Goal: Navigation & Orientation: Find specific page/section

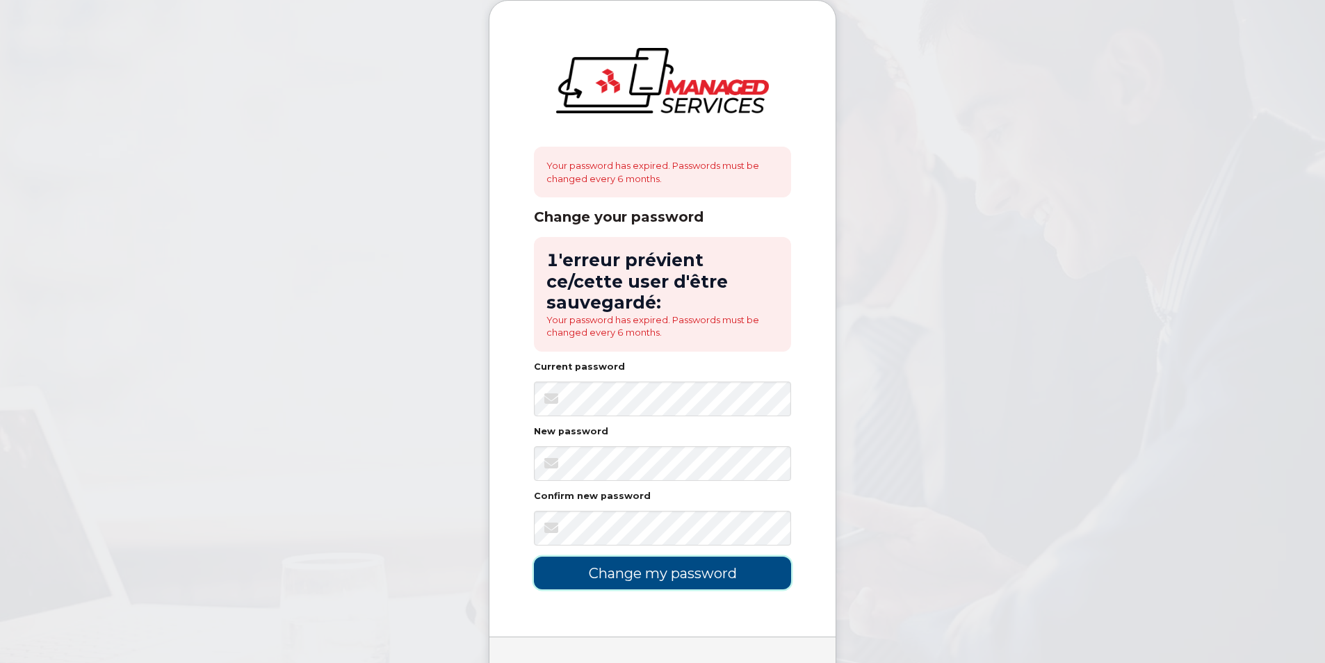
click at [641, 557] on input "Change my password" at bounding box center [662, 573] width 257 height 33
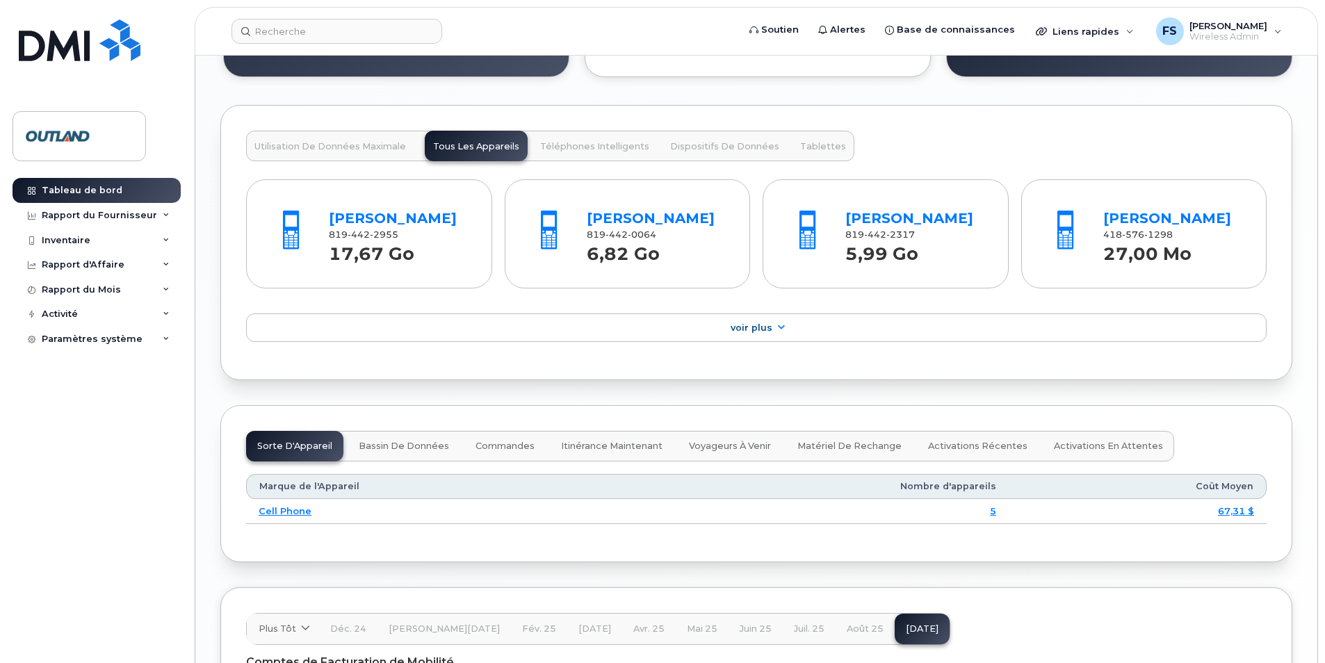
scroll to position [1321, 0]
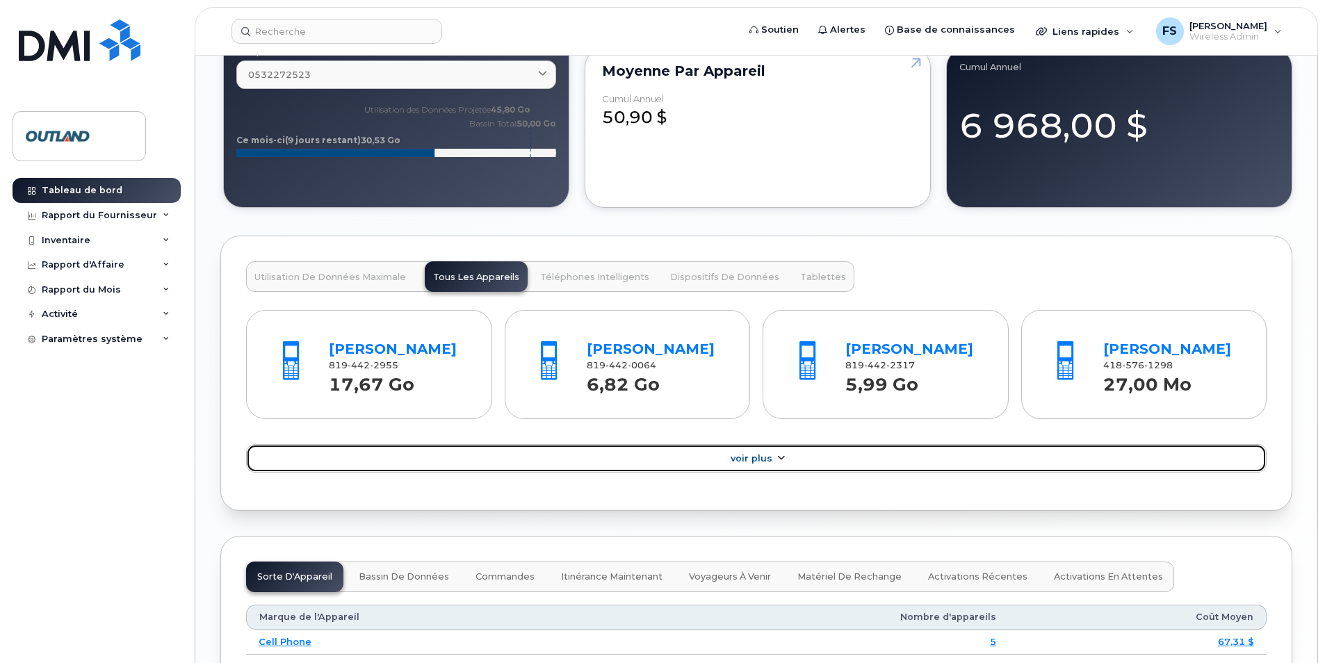
click at [777, 463] on icon at bounding box center [780, 458] width 11 height 9
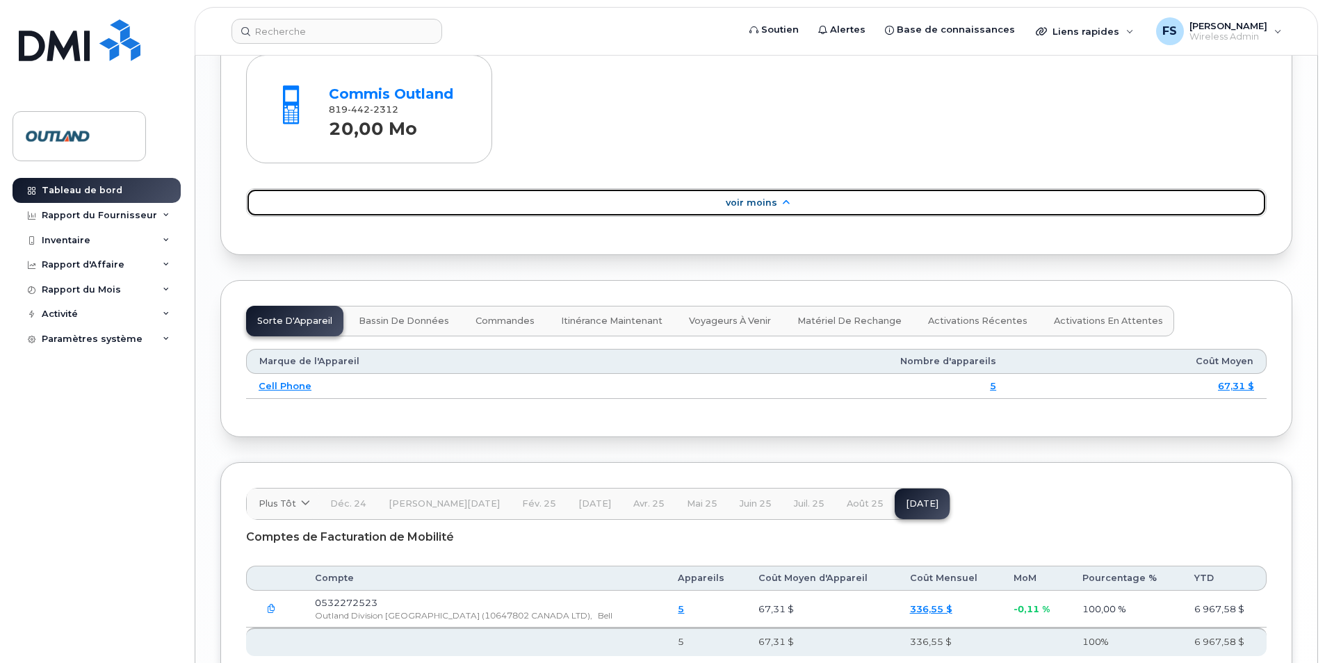
scroll to position [1479, 0]
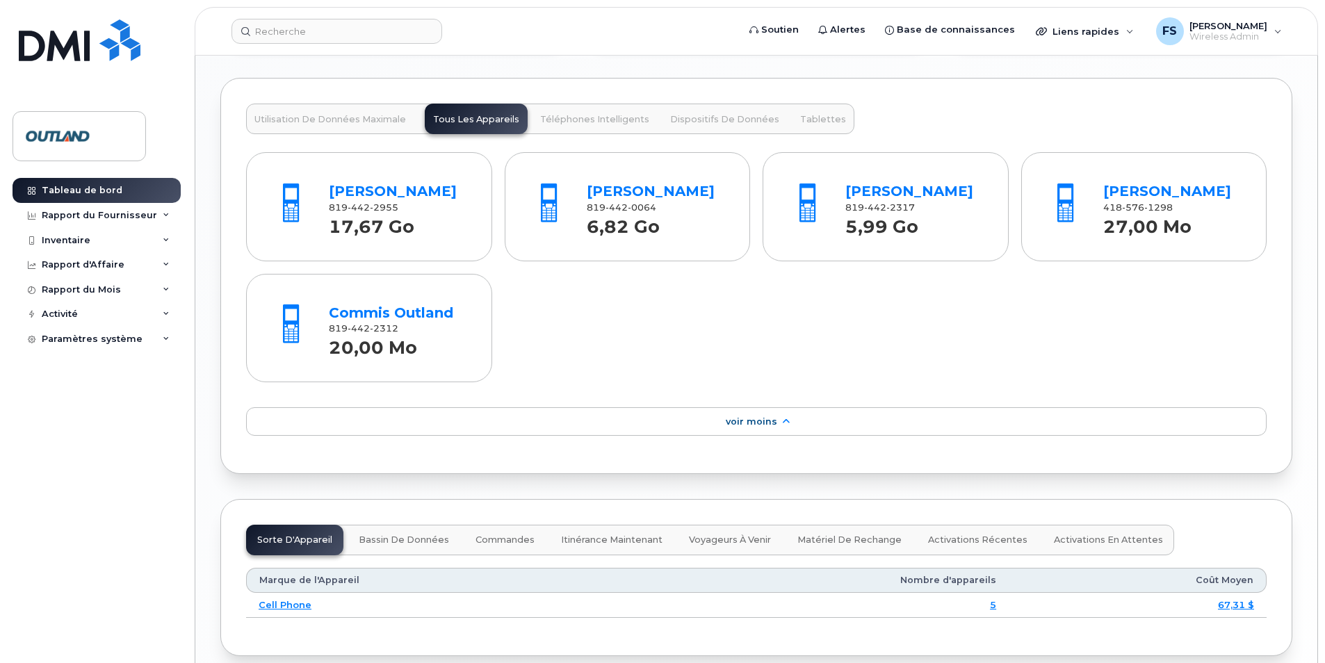
click at [804, 122] on span "Tablettes" at bounding box center [823, 119] width 46 height 11
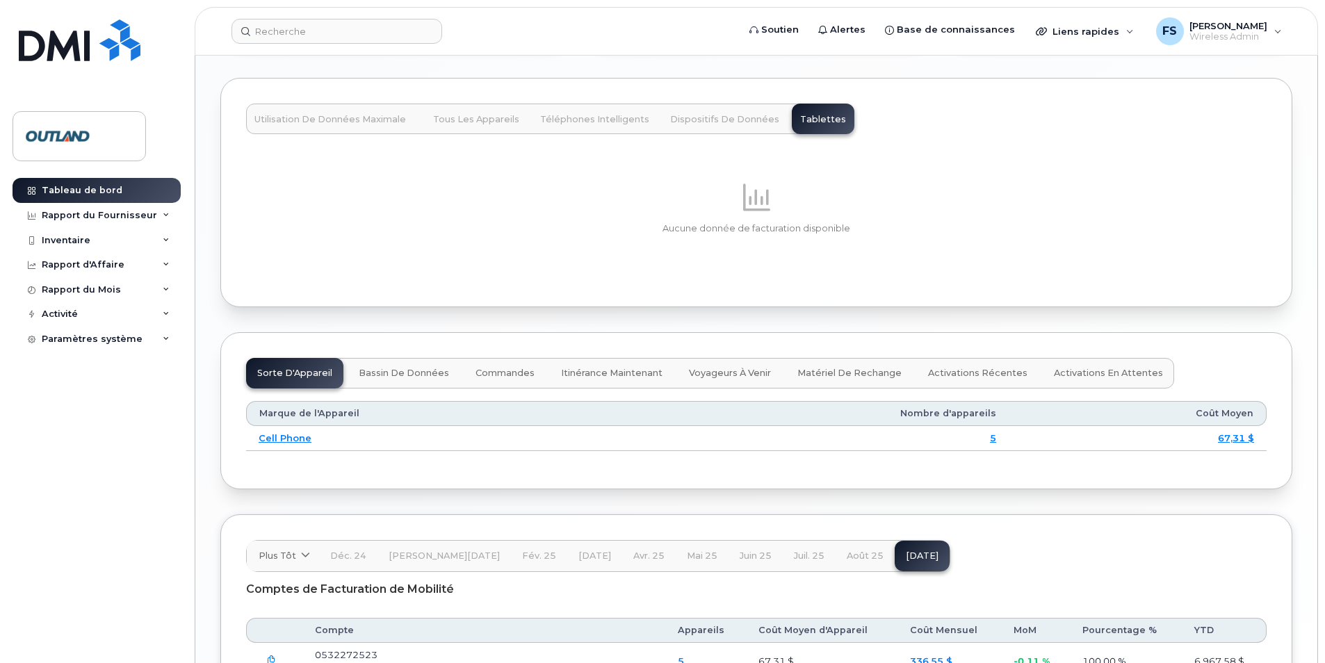
click at [476, 113] on button "Tous les Appareils" at bounding box center [476, 119] width 103 height 31
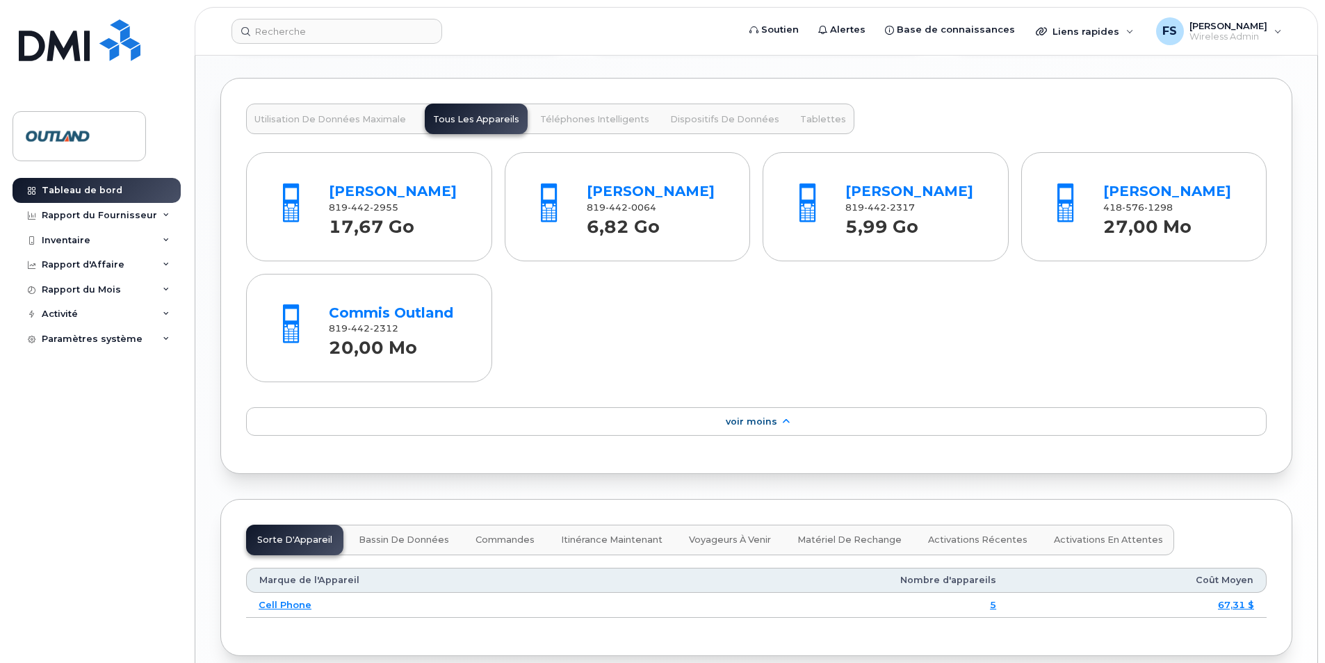
click at [603, 129] on button "Téléphones Intelligents" at bounding box center [595, 119] width 126 height 31
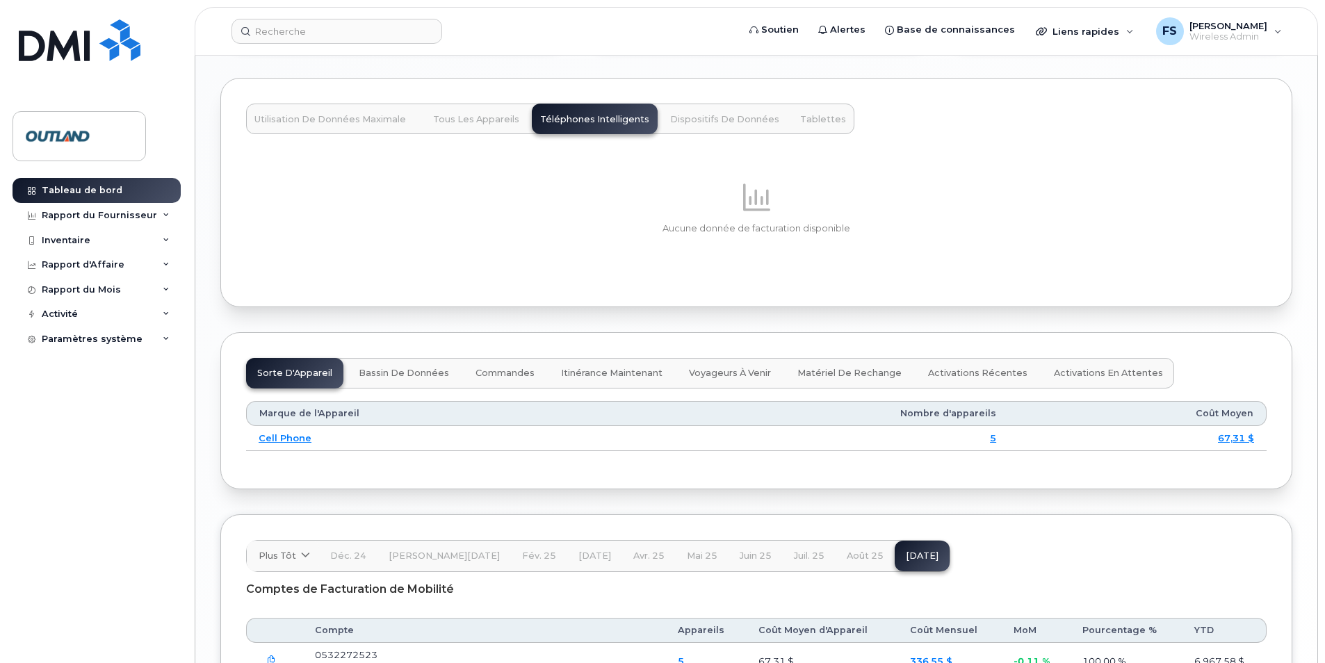
click at [681, 120] on span "Dispositifs de Données" at bounding box center [724, 119] width 109 height 11
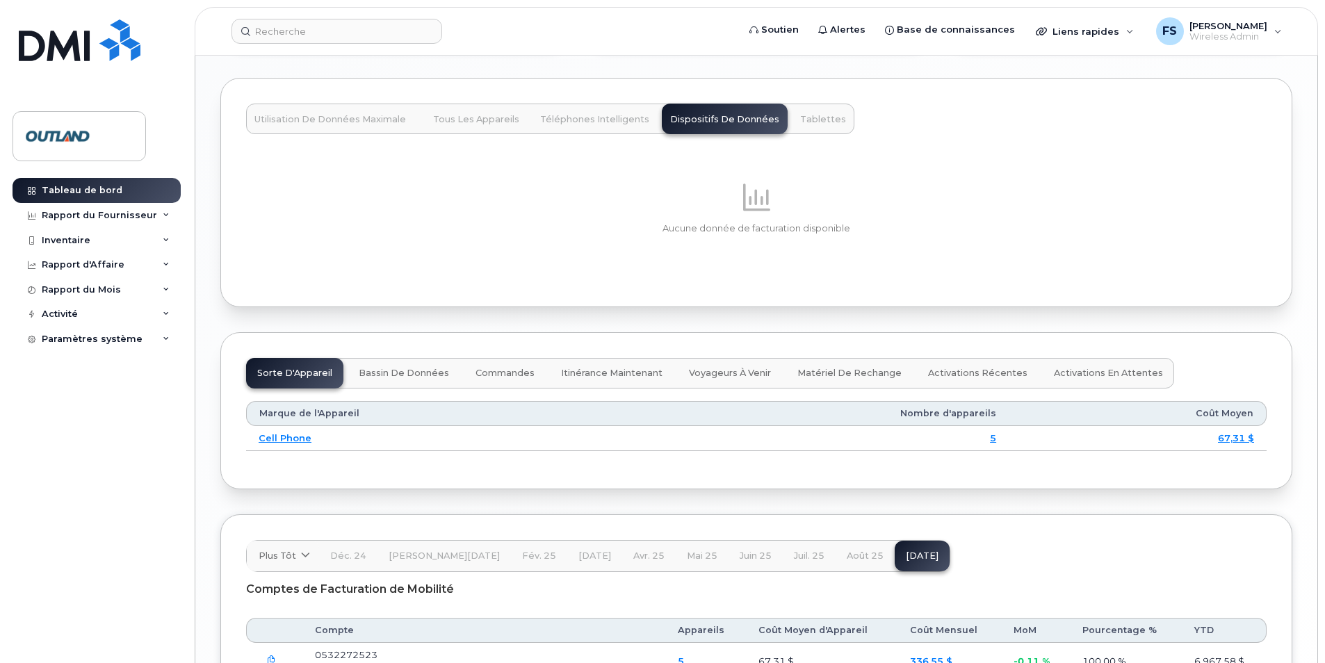
click at [468, 117] on span "Tous les Appareils" at bounding box center [476, 119] width 86 height 11
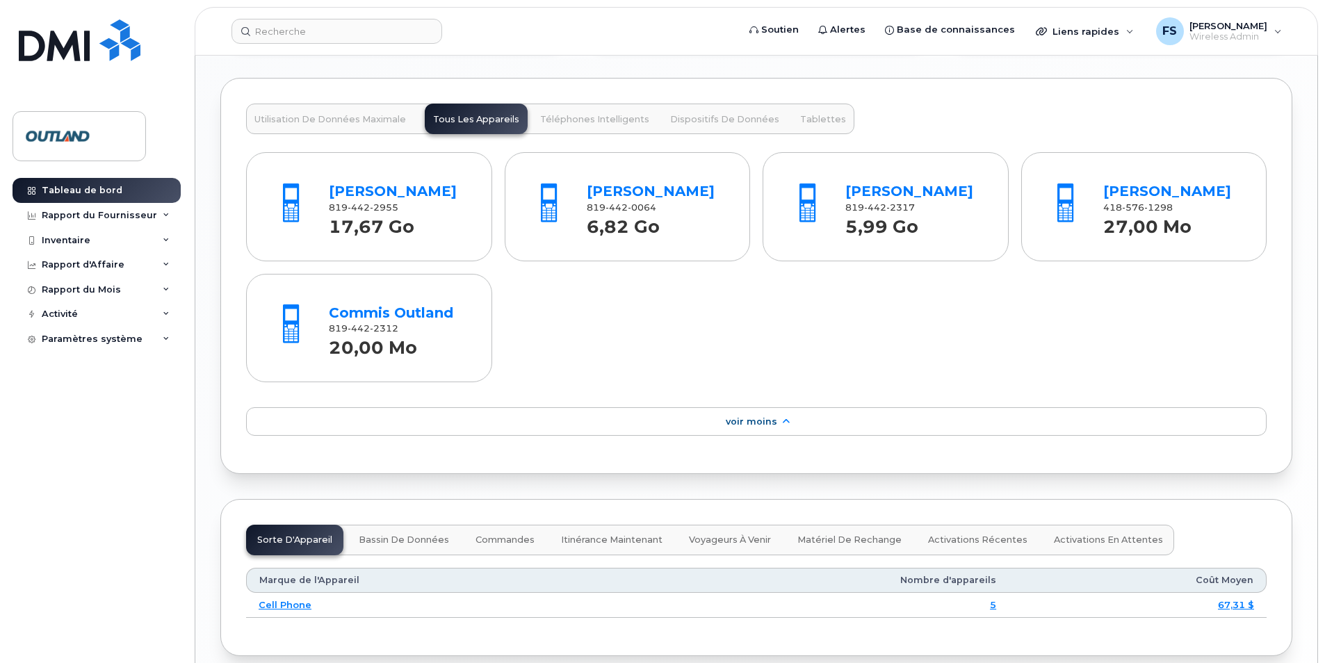
click at [362, 124] on span "Utilisation de Données Maximale" at bounding box center [330, 119] width 152 height 11
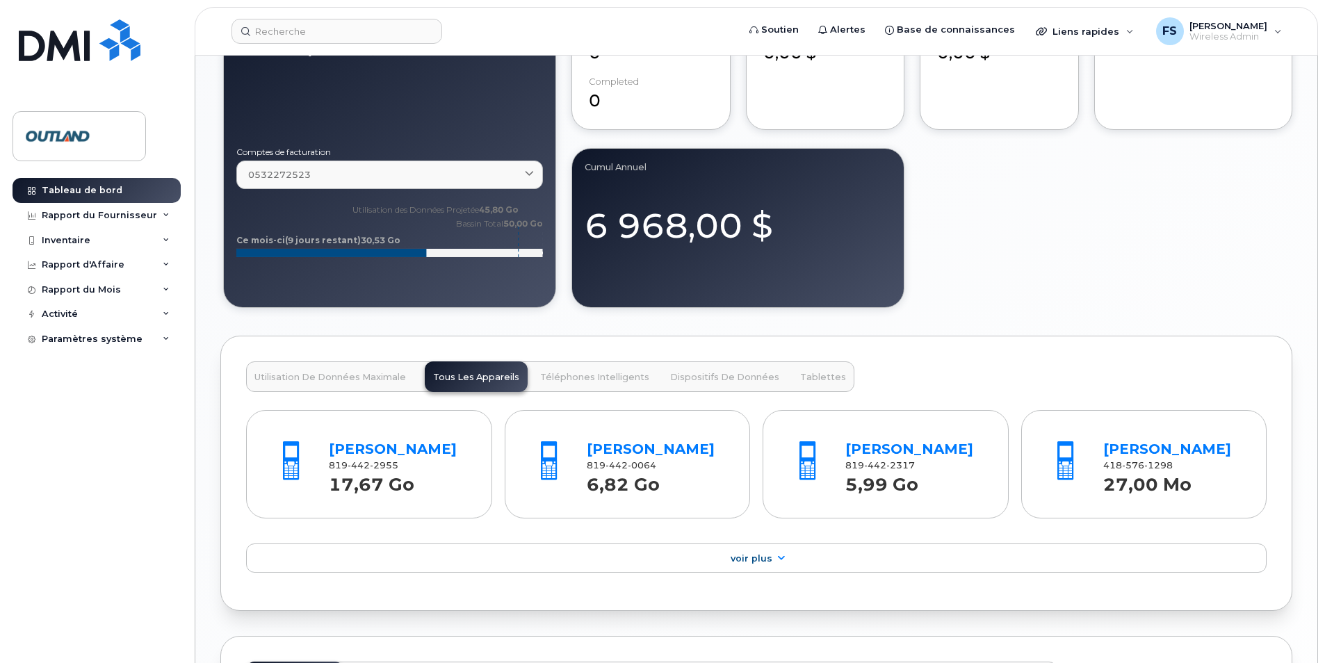
scroll to position [1043, 0]
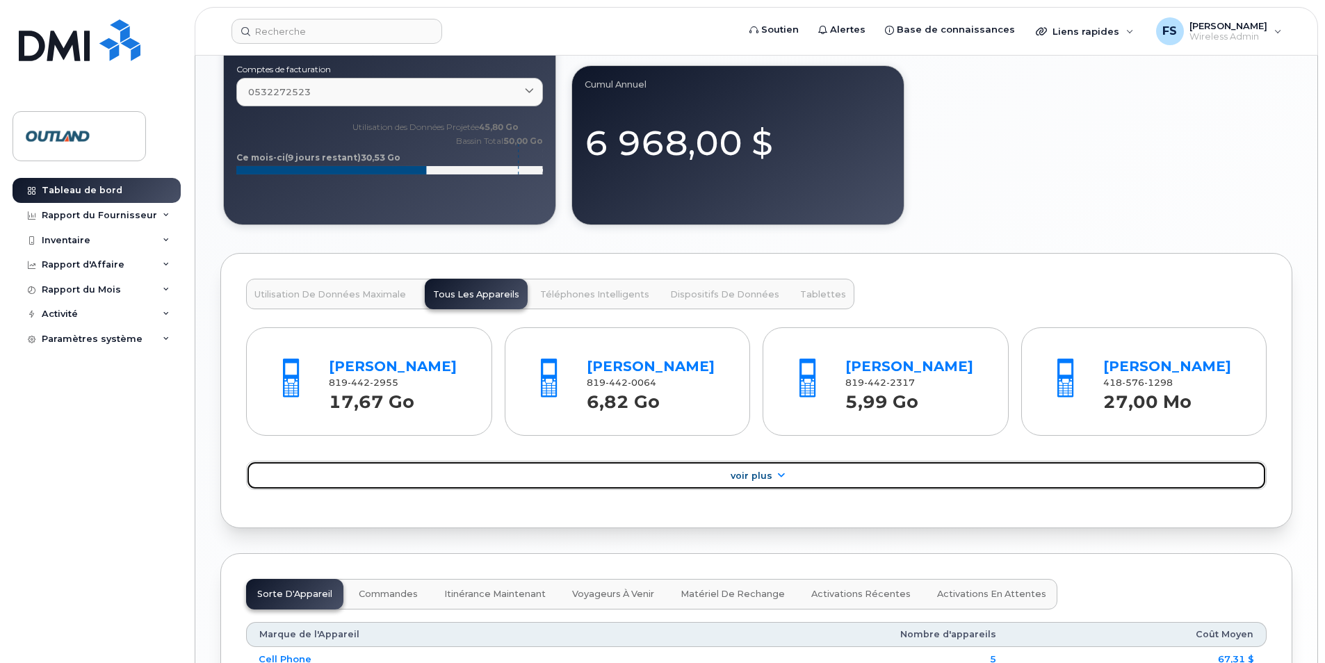
drag, startPoint x: 766, startPoint y: 499, endPoint x: 766, endPoint y: 510, distance: 10.4
click at [766, 481] on span "Voir Plus" at bounding box center [752, 476] width 42 height 10
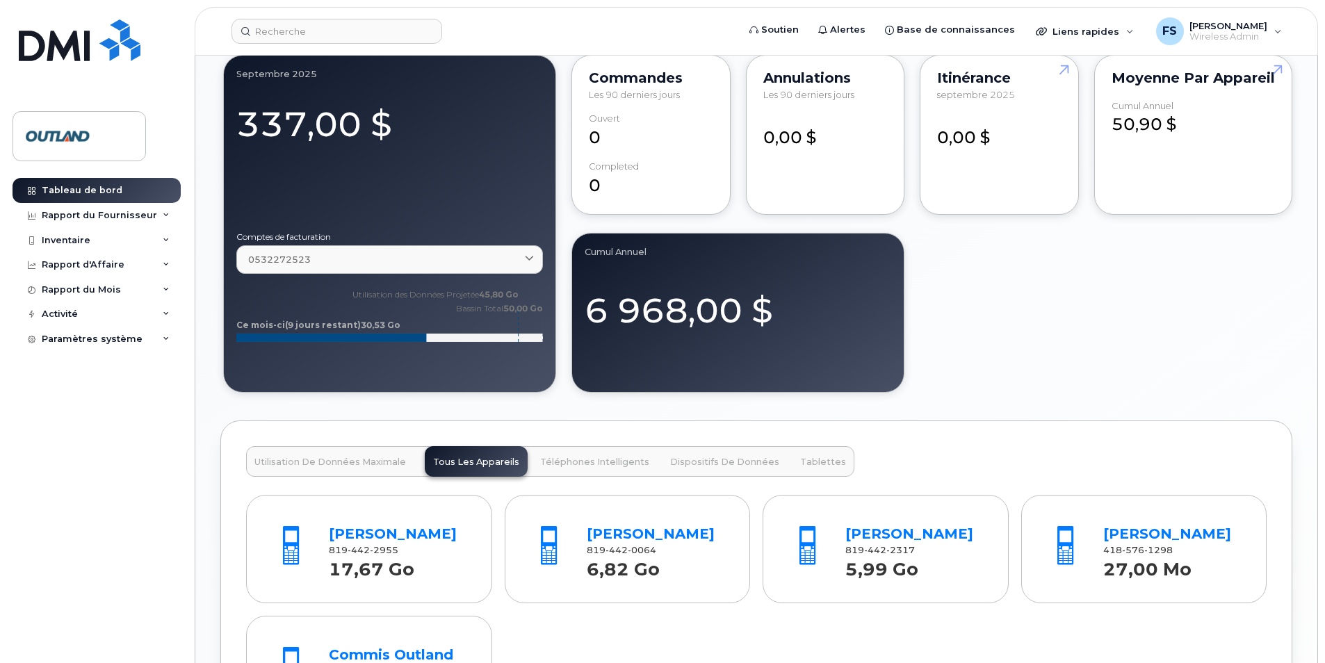
scroll to position [973, 0]
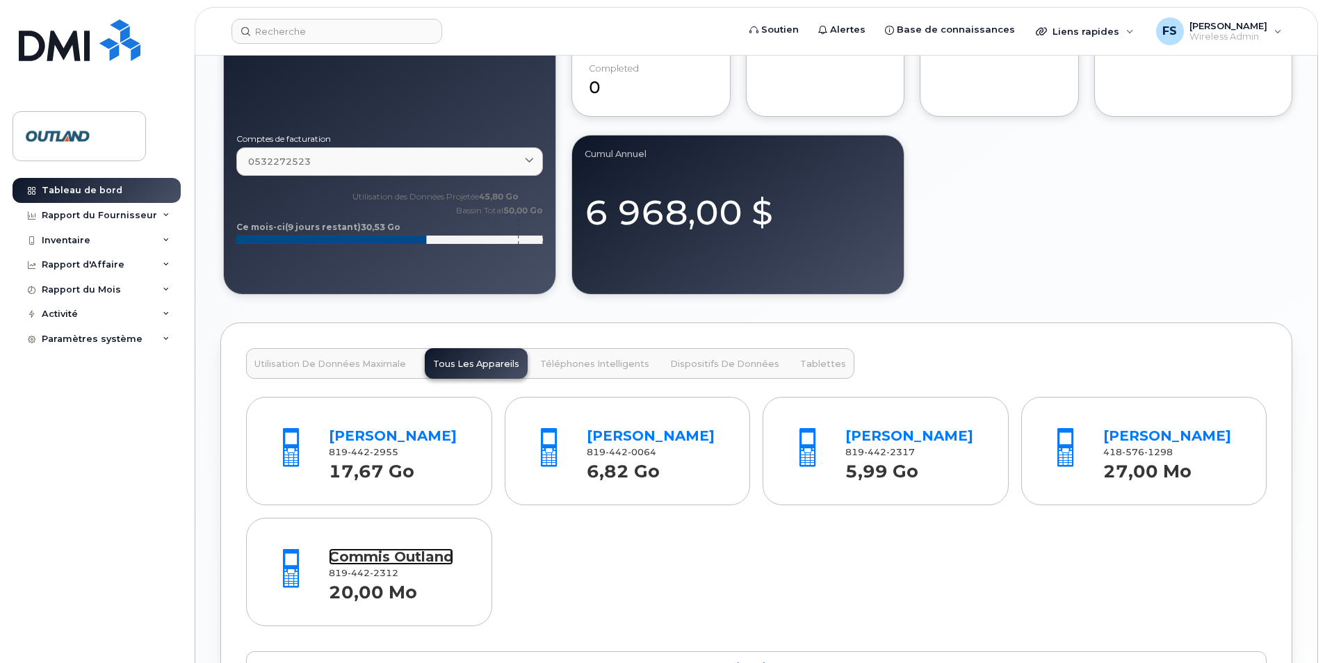
click at [406, 565] on link "Commis Outland" at bounding box center [391, 557] width 124 height 17
click at [402, 439] on link "Mathieu Beaupré" at bounding box center [393, 436] width 128 height 17
click at [368, 565] on link "Commis Outland" at bounding box center [391, 557] width 124 height 17
click at [884, 430] on link "Kevin Lariviere" at bounding box center [909, 436] width 128 height 17
click at [1117, 441] on link "[PERSON_NAME]" at bounding box center [1167, 436] width 128 height 17
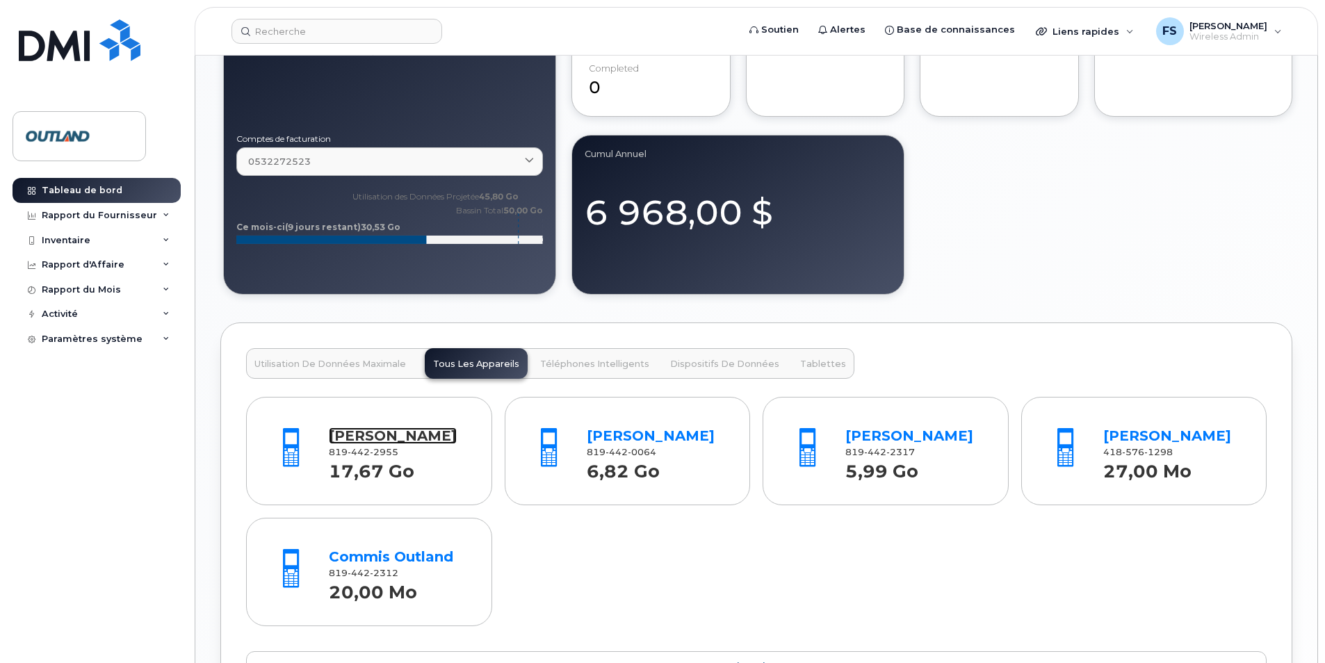
click at [373, 437] on link "Mathieu Beaupré" at bounding box center [393, 436] width 128 height 17
click at [671, 444] on link "Nicolas Morin" at bounding box center [651, 436] width 128 height 17
click at [880, 440] on link "Kevin Lariviere" at bounding box center [909, 436] width 128 height 17
click at [1146, 446] on div "[PERSON_NAME]" at bounding box center [1172, 436] width 138 height 20
click at [1137, 444] on link "[PERSON_NAME]" at bounding box center [1167, 436] width 128 height 17
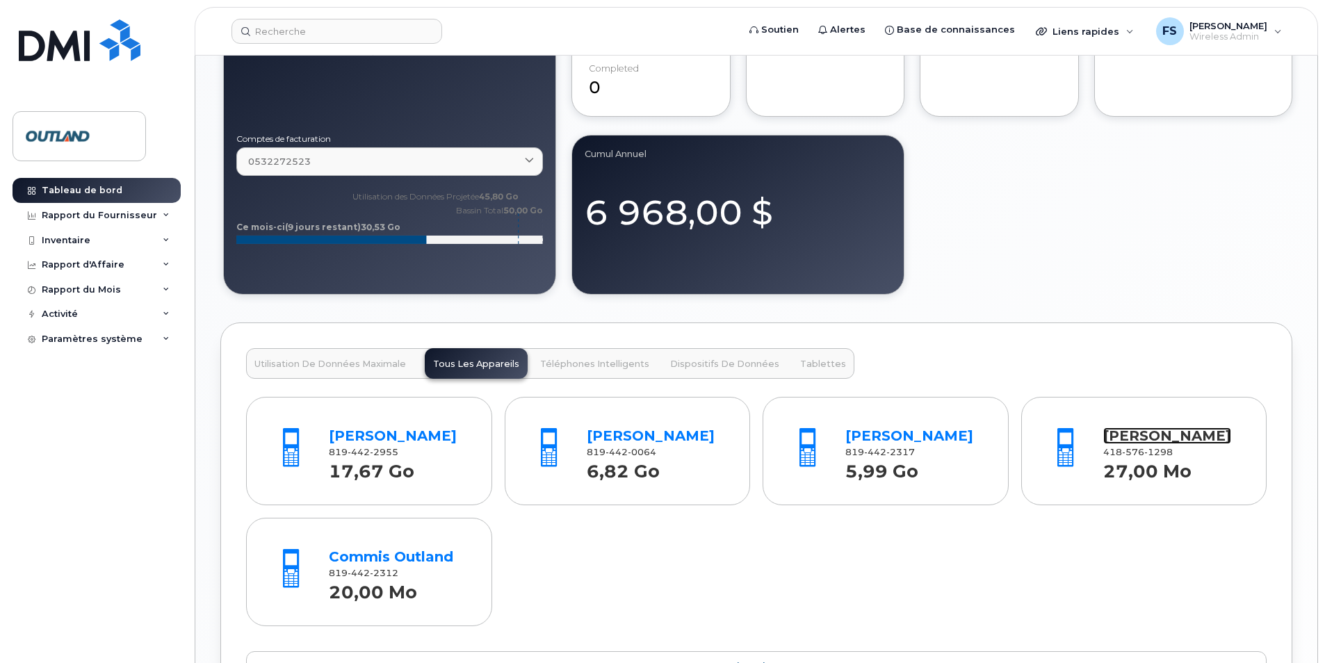
click at [1127, 444] on link "[PERSON_NAME]" at bounding box center [1167, 436] width 128 height 17
